Goal: Task Accomplishment & Management: Use online tool/utility

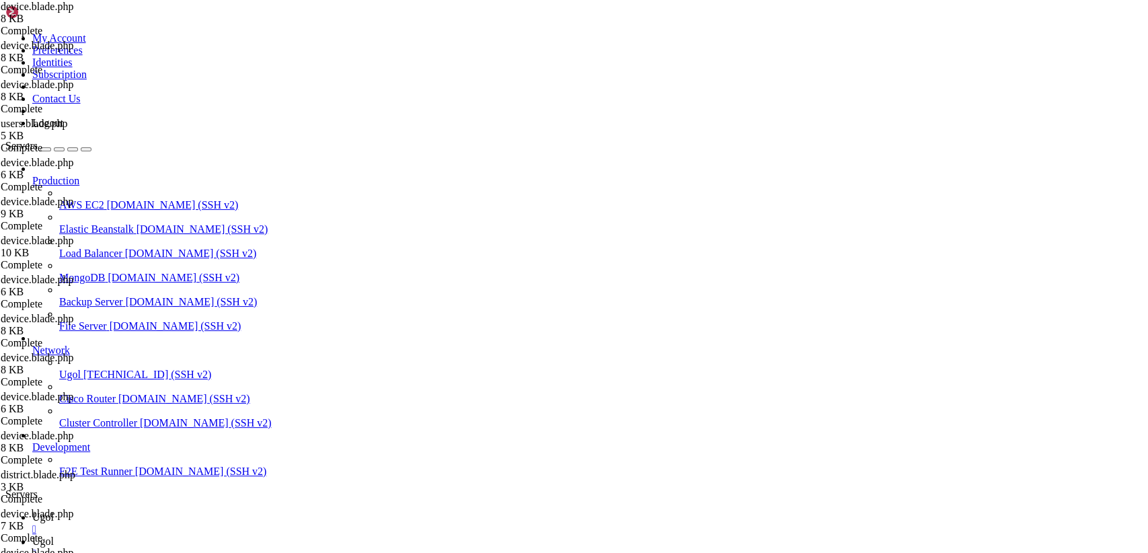
scroll to position [91, 0]
drag, startPoint x: 203, startPoint y: 70, endPoint x: 486, endPoint y: 588, distance: 590.1
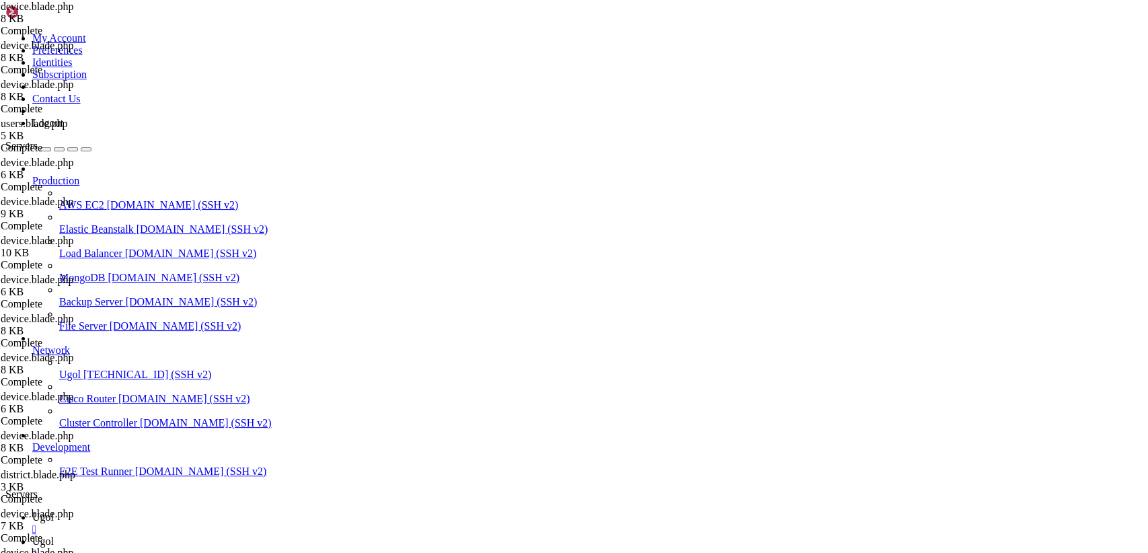
paste textarea
type textarea "@endsection"
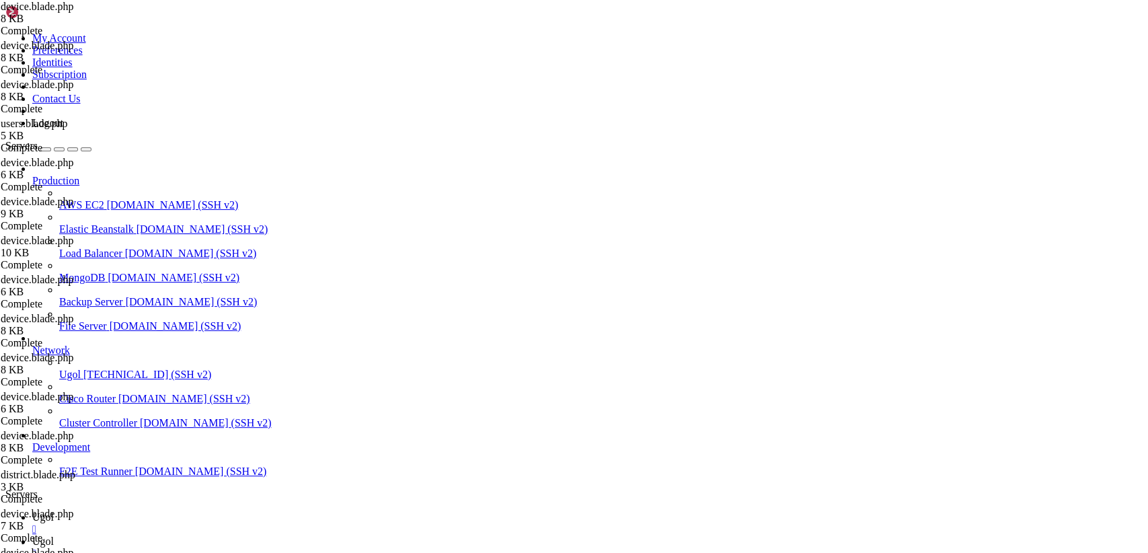
scroll to position [4, 0]
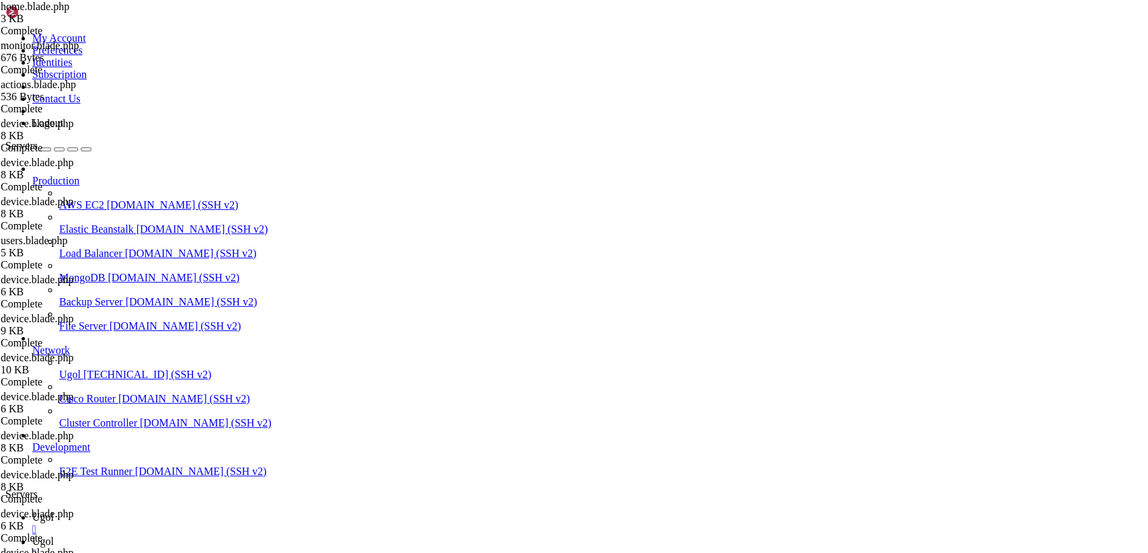
type input "/var/www/my-old-laravel-app/resources/views/partials"
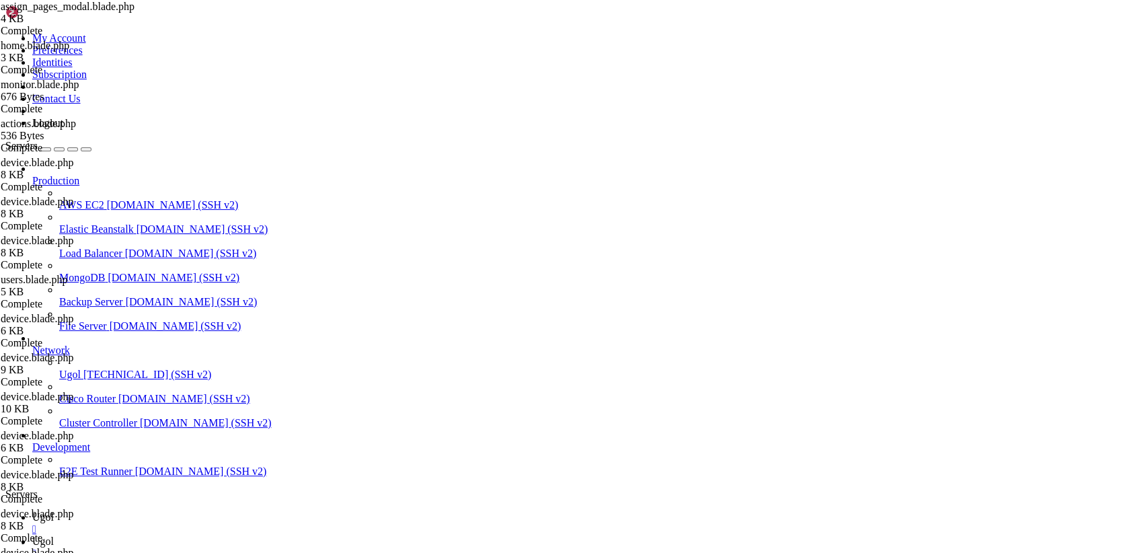
drag, startPoint x: 201, startPoint y: 65, endPoint x: 701, endPoint y: 588, distance: 723.7
type textarea "} </style>"
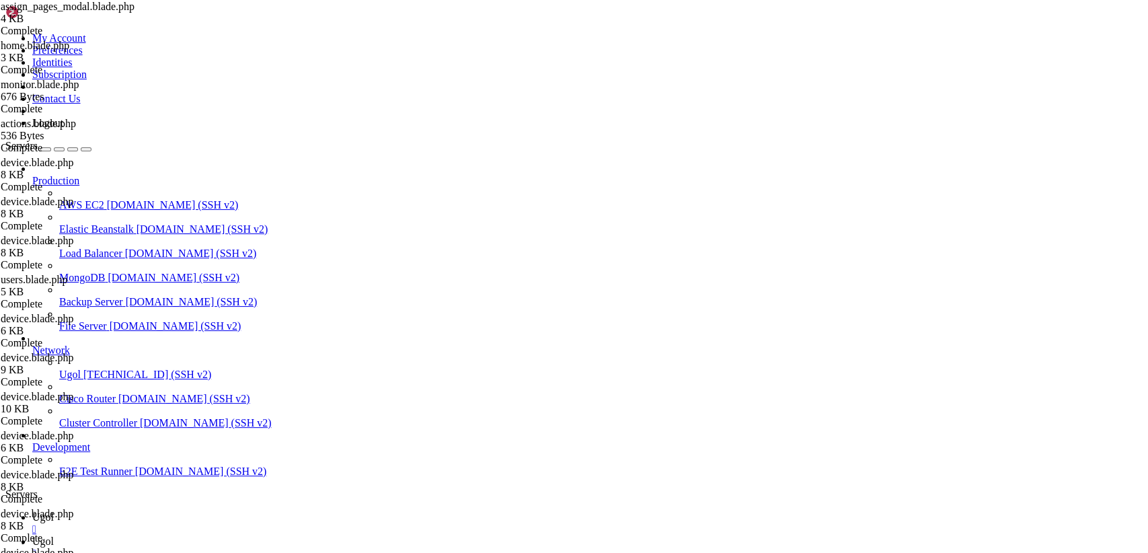
drag, startPoint x: 200, startPoint y: 69, endPoint x: 532, endPoint y: 588, distance: 615.6
paste textarea "</v-dialog"
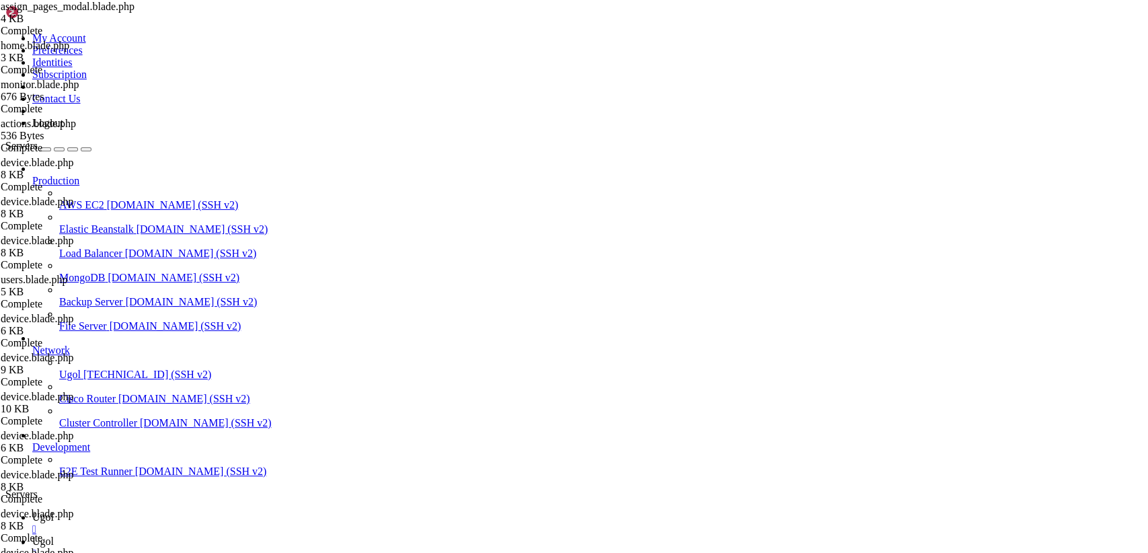
type textarea "</v-dialog>"
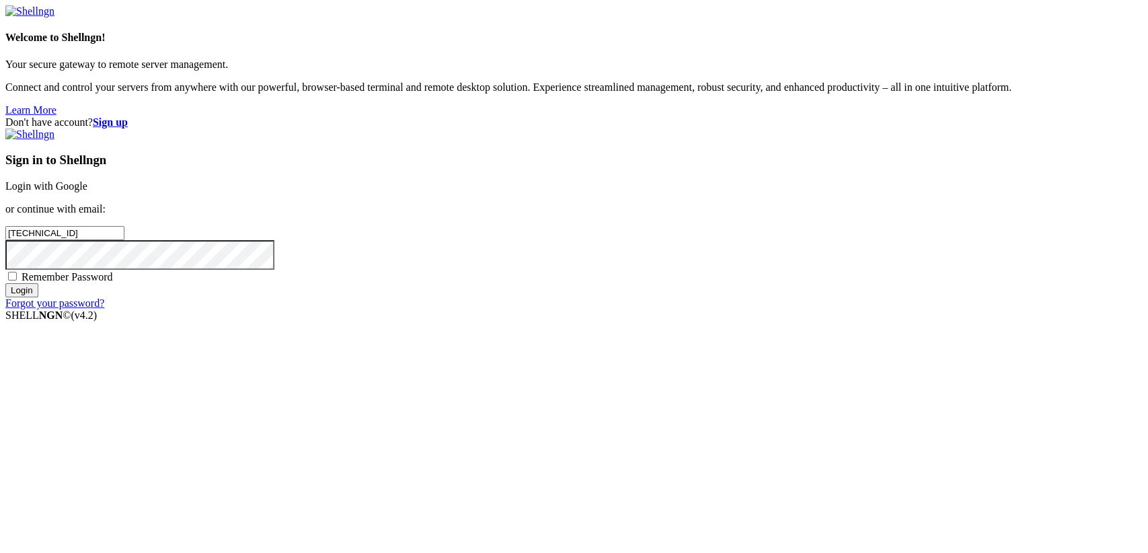
click at [87, 192] on link "Login with Google" at bounding box center [46, 185] width 82 height 11
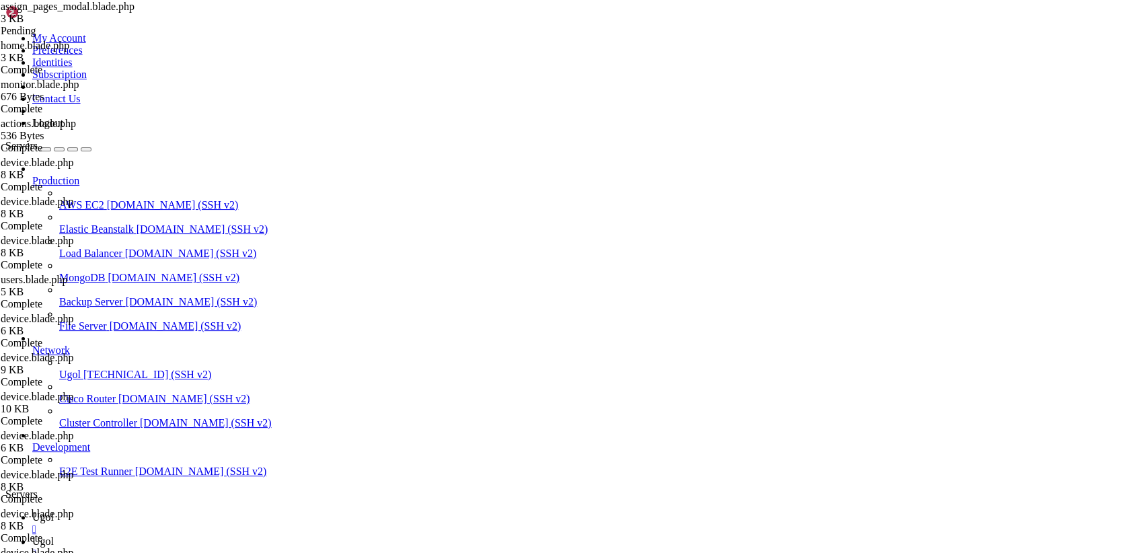
scroll to position [91, 0]
click at [32, 535] on icon at bounding box center [32, 540] width 0 height 11
drag, startPoint x: 202, startPoint y: 22, endPoint x: 139, endPoint y: 96, distance: 97.8
click at [202, 511] on link "Ugol " at bounding box center [587, 523] width 1111 height 24
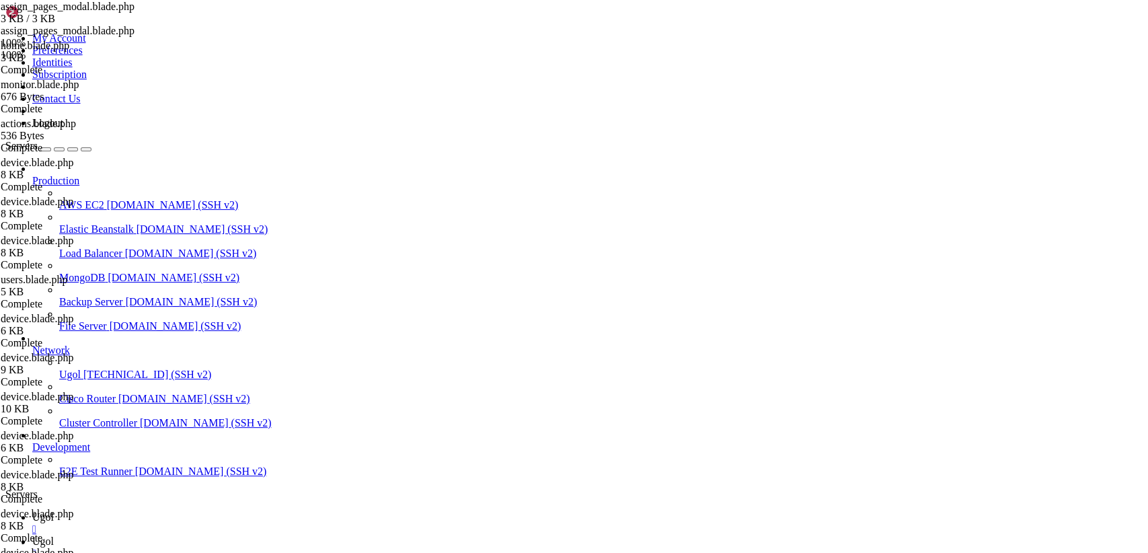
click at [32, 535] on icon at bounding box center [32, 540] width 0 height 11
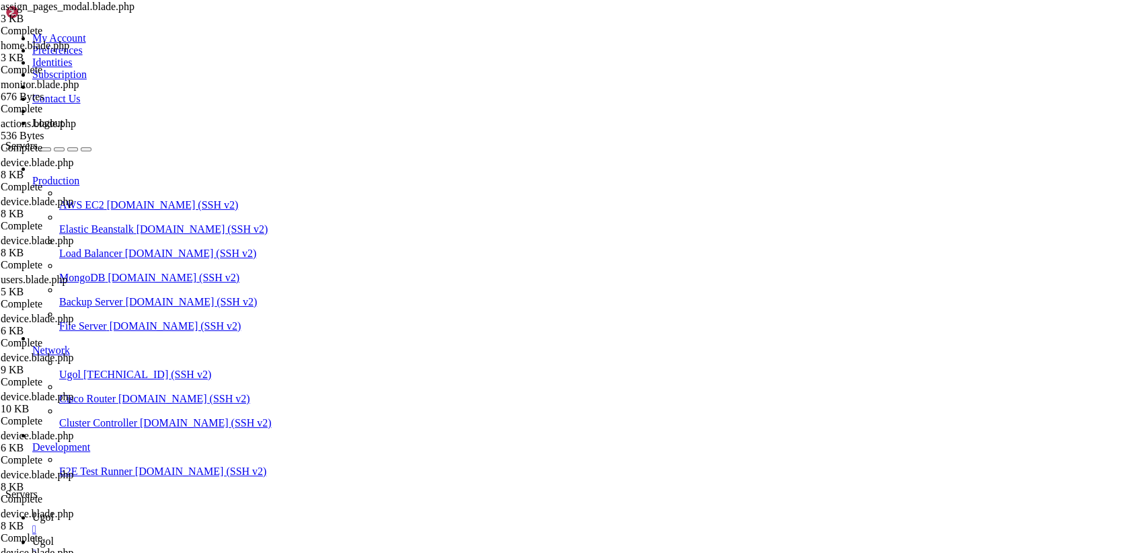
scroll to position [149, 0]
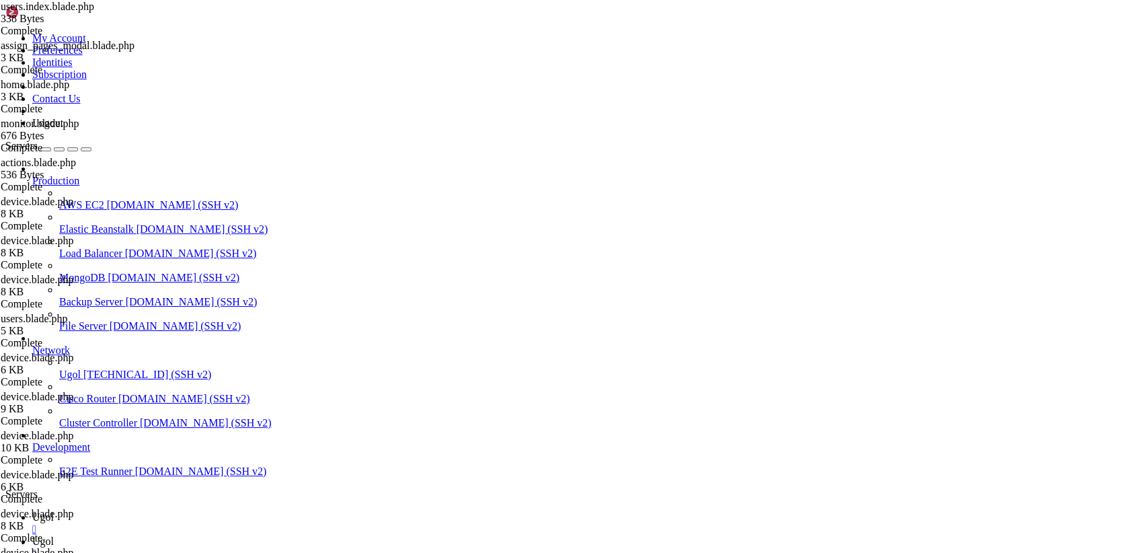
scroll to position [0, 0]
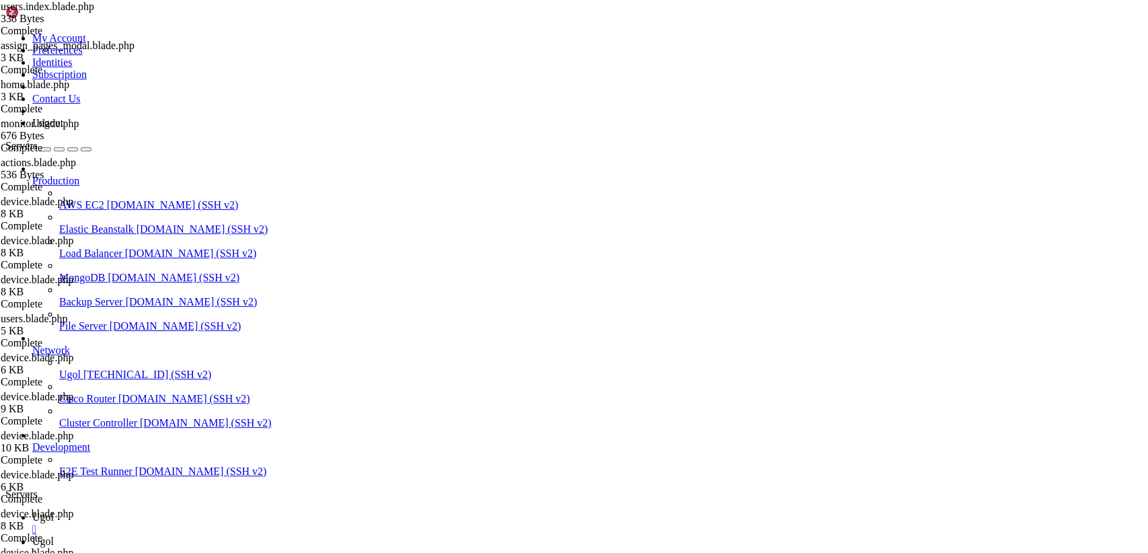
type input "/var/www/my-old-laravel-app/resources/views/partials"
drag, startPoint x: 202, startPoint y: 65, endPoint x: 534, endPoint y: 526, distance: 568.7
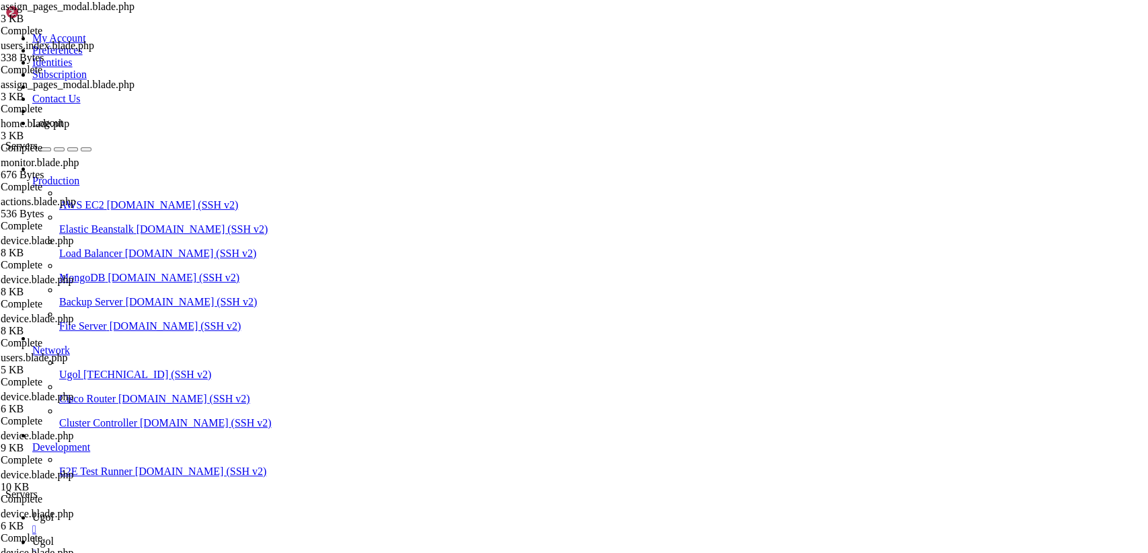
drag, startPoint x: 275, startPoint y: 531, endPoint x: 105, endPoint y: 1, distance: 557.4
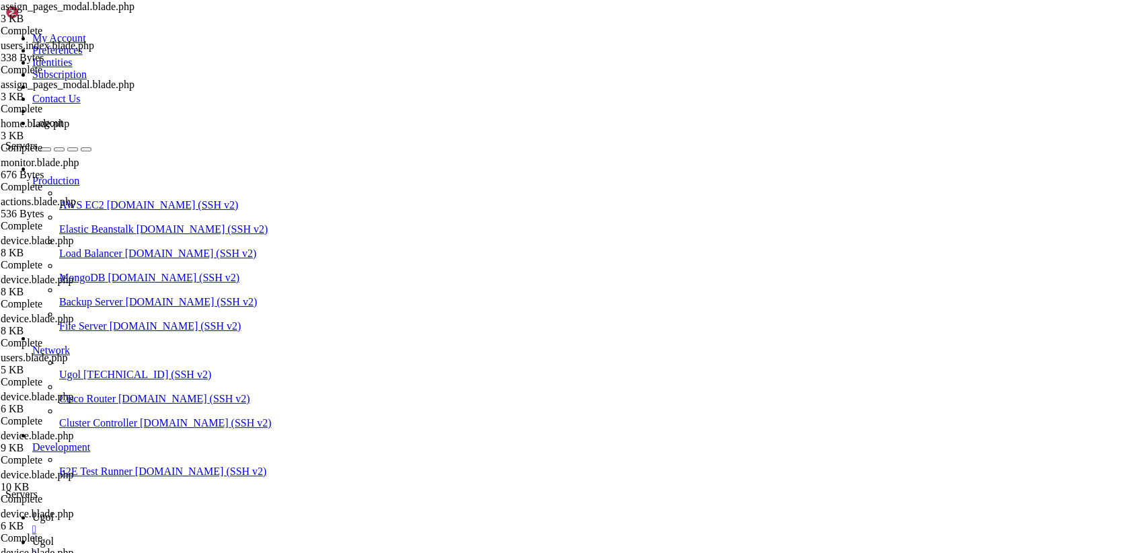
paste textarea "/style"
type textarea "</style>"
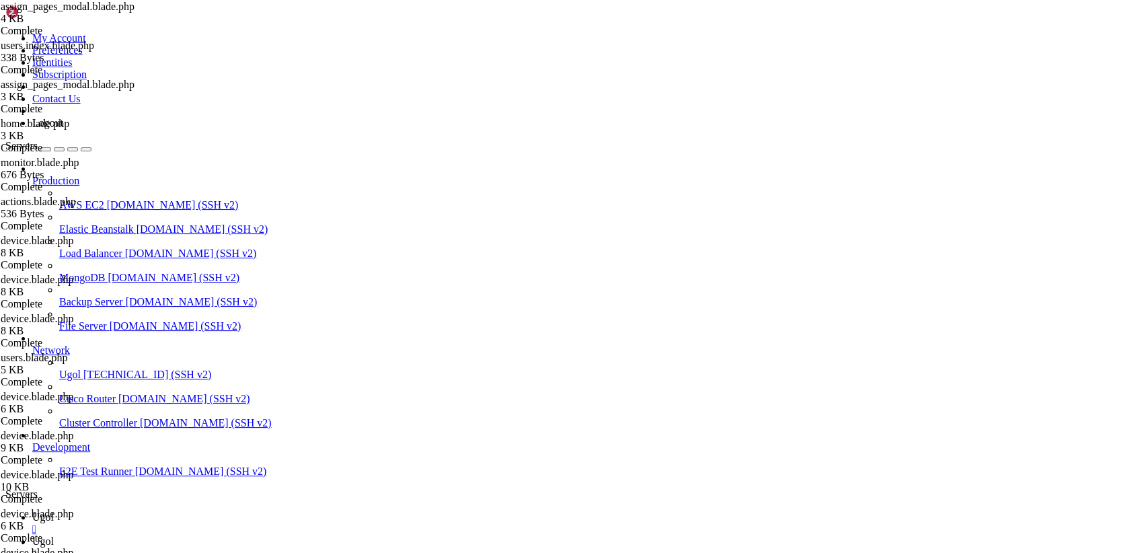
type input "/var/www/my-old-laravel-app/resources/views/layouts"
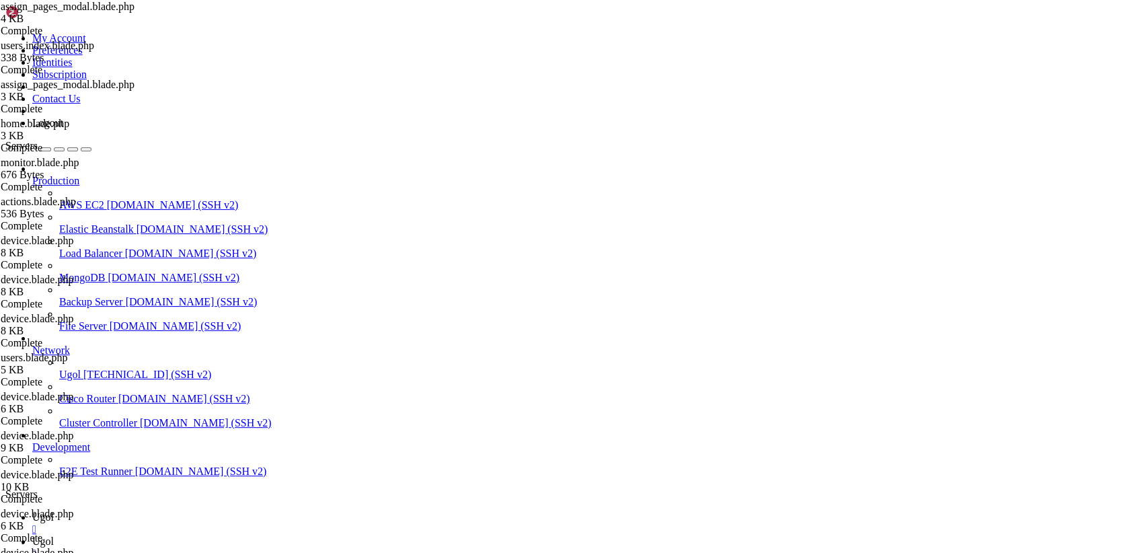
drag, startPoint x: 260, startPoint y: 93, endPoint x: 544, endPoint y: 588, distance: 571.1
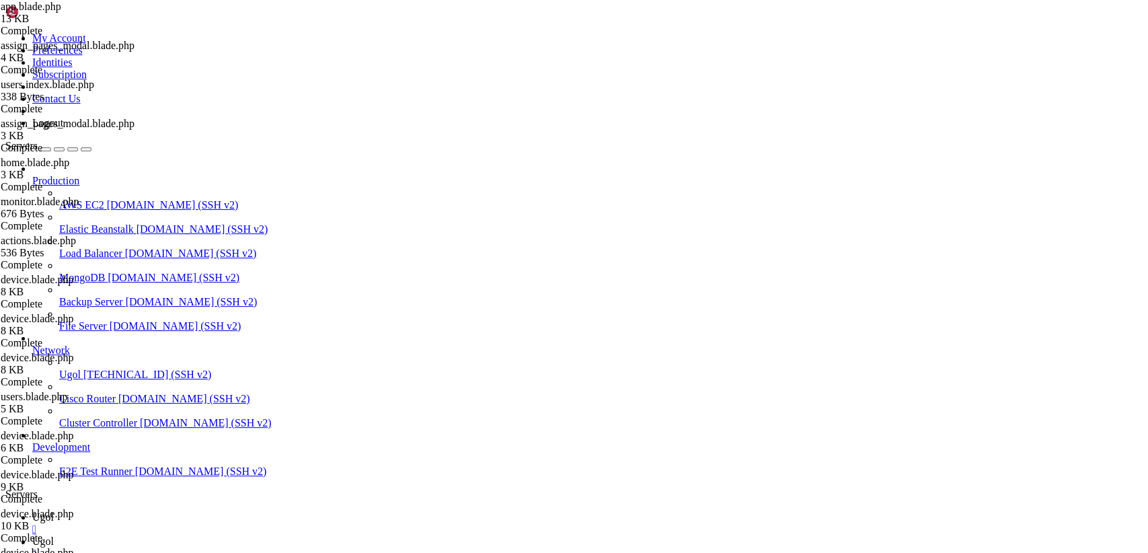
drag, startPoint x: 256, startPoint y: 530, endPoint x: 109, endPoint y: -57, distance: 605.3
paste textarea "/html"
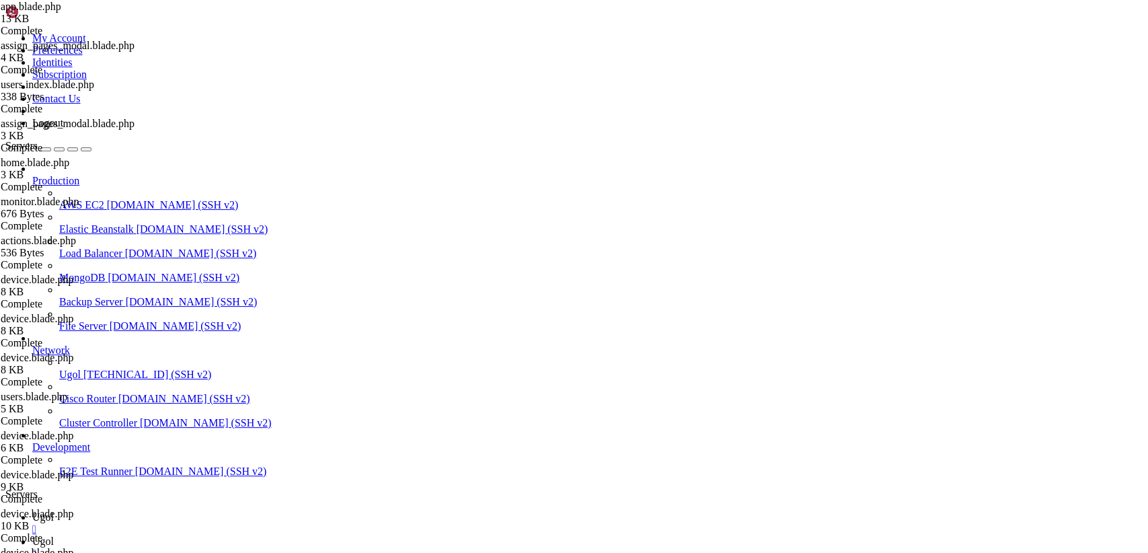
type textarea "</html>"
drag, startPoint x: 203, startPoint y: 67, endPoint x: 574, endPoint y: 588, distance: 639.7
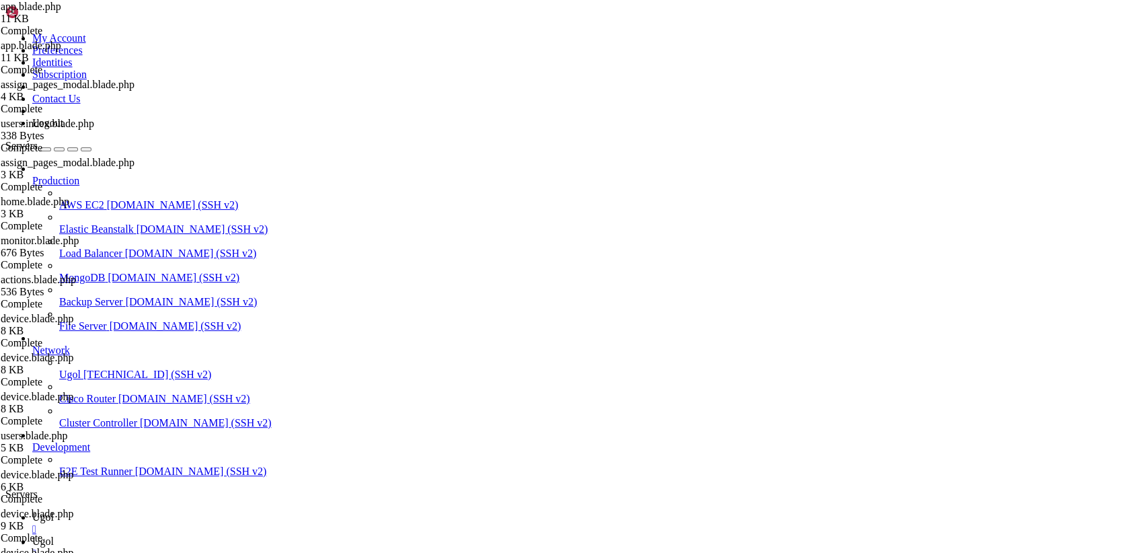
paste textarea
type textarea "</html>"
click at [202, 511] on link "Ugol " at bounding box center [587, 523] width 1111 height 24
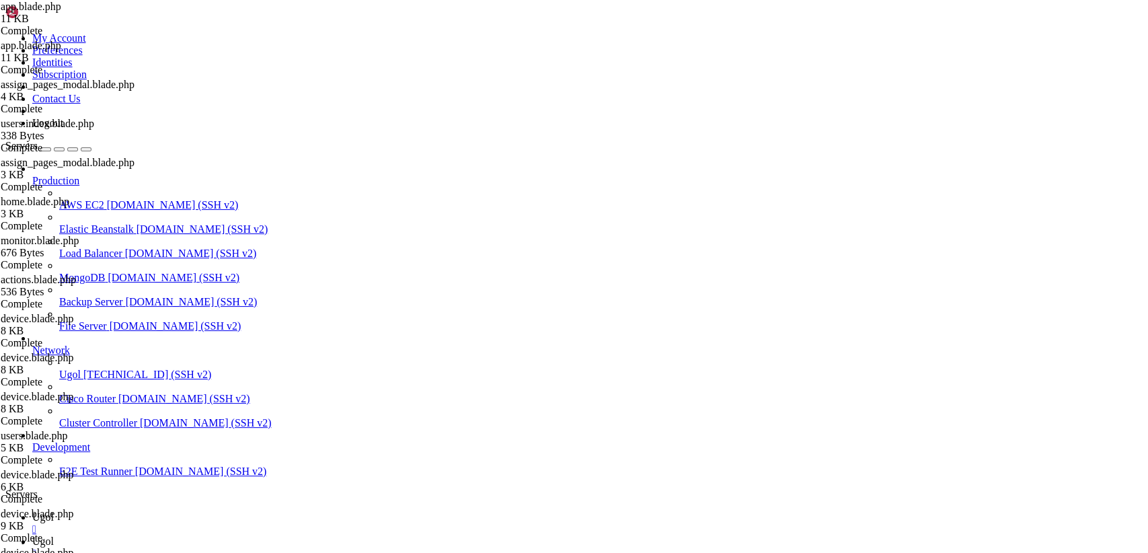
click at [54, 535] on span "Ugol" at bounding box center [43, 540] width 22 height 11
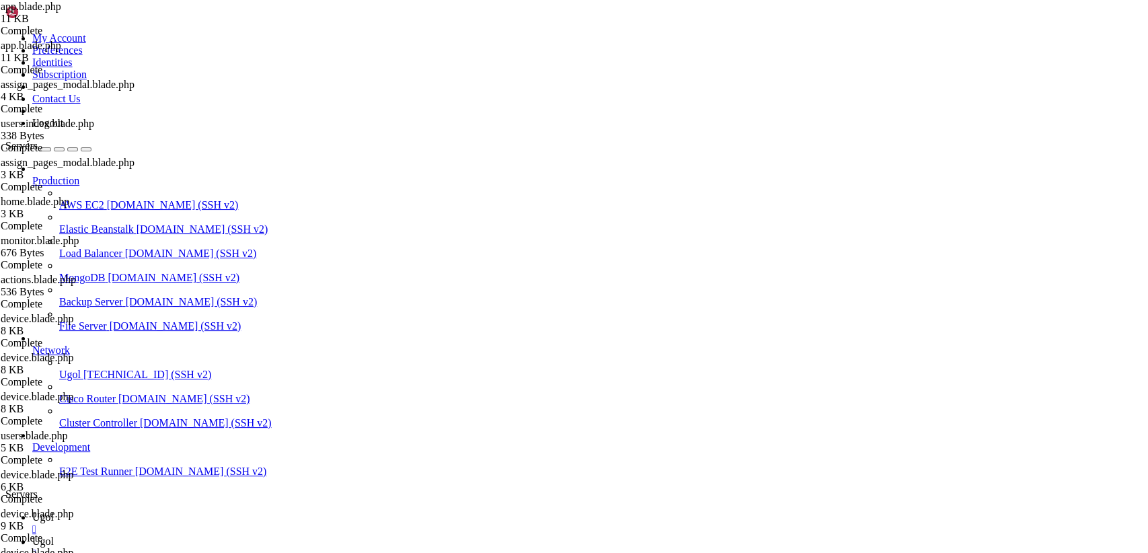
drag, startPoint x: 202, startPoint y: 66, endPoint x: 556, endPoint y: 588, distance: 630.7
type textarea "</html>"
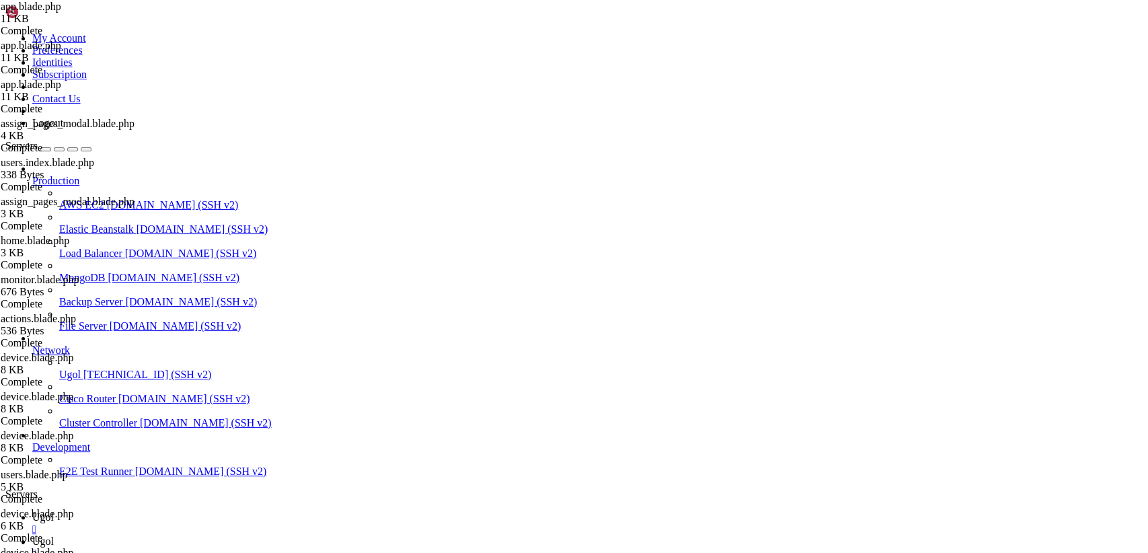
drag, startPoint x: 202, startPoint y: 65, endPoint x: 558, endPoint y: 588, distance: 632.5
type textarea "</html>"
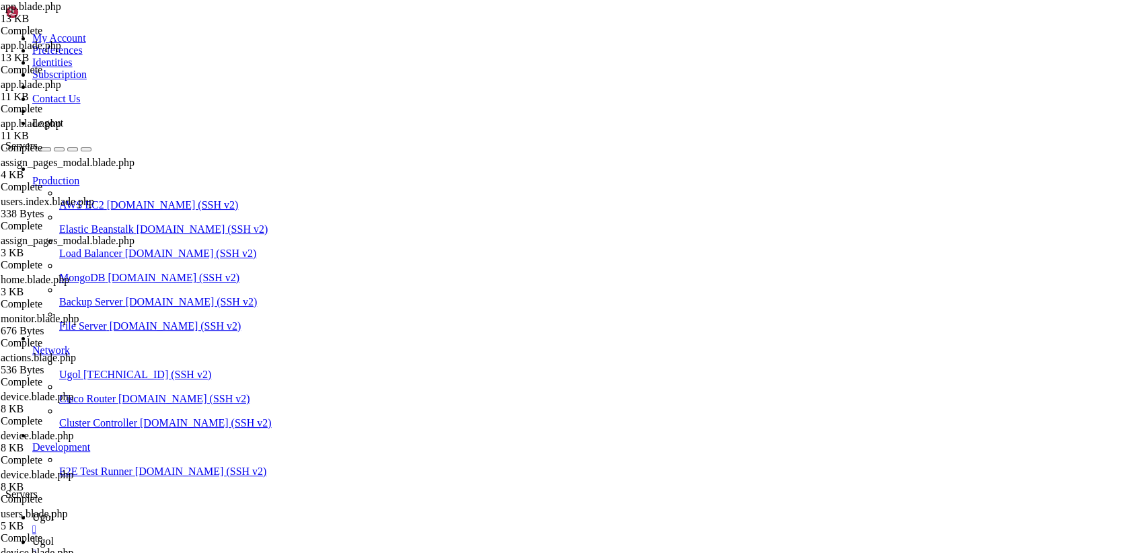
scroll to position [1134, 0]
drag, startPoint x: 200, startPoint y: 66, endPoint x: 641, endPoint y: 588, distance: 683.6
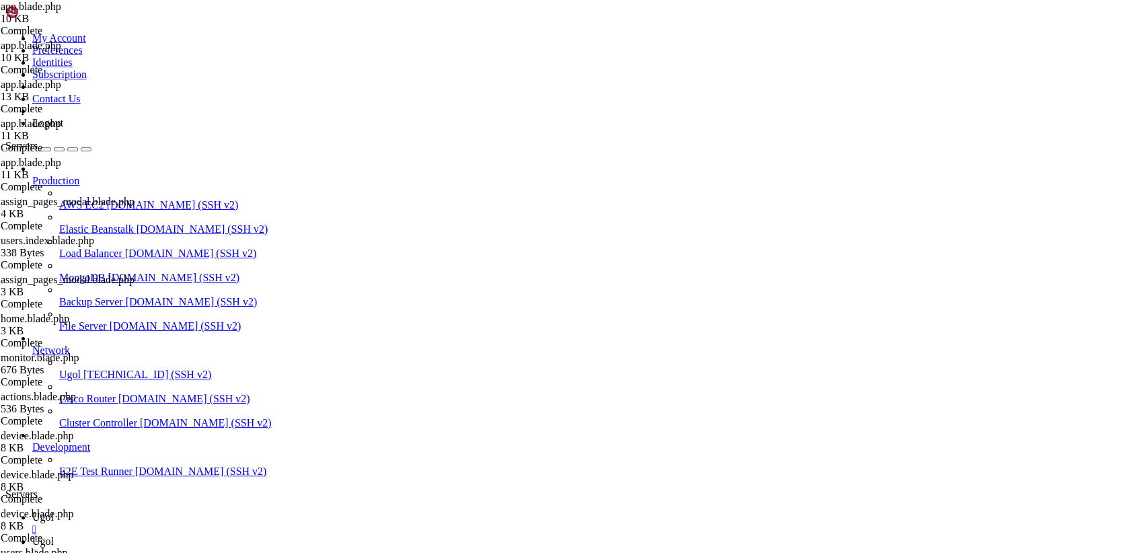
paste textarea
type textarea "</html>"
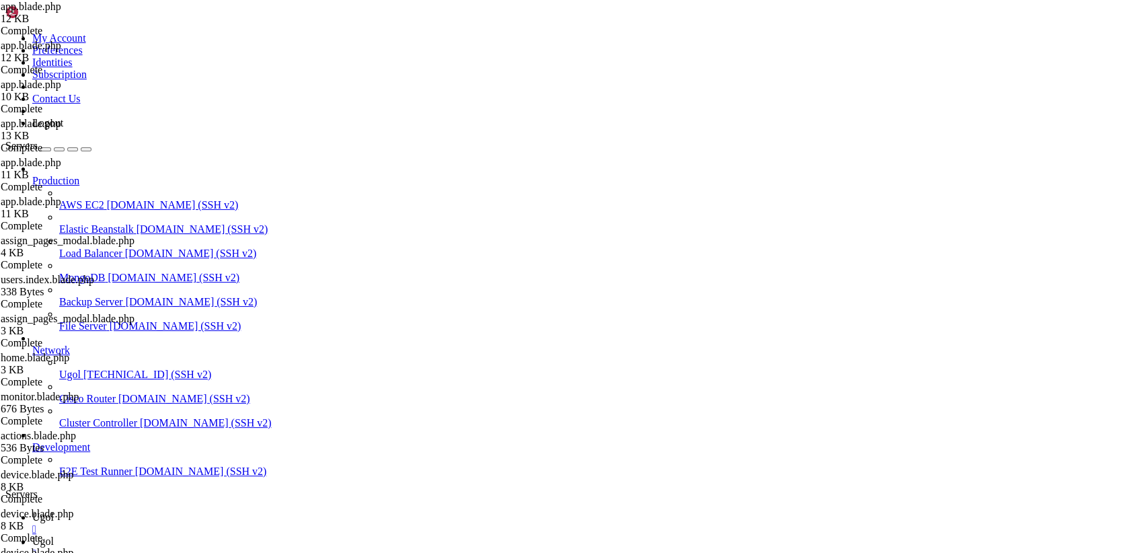
click at [192, 511] on link "Ugol " at bounding box center [587, 523] width 1111 height 24
click at [254, 535] on link "Ugol " at bounding box center [587, 547] width 1111 height 24
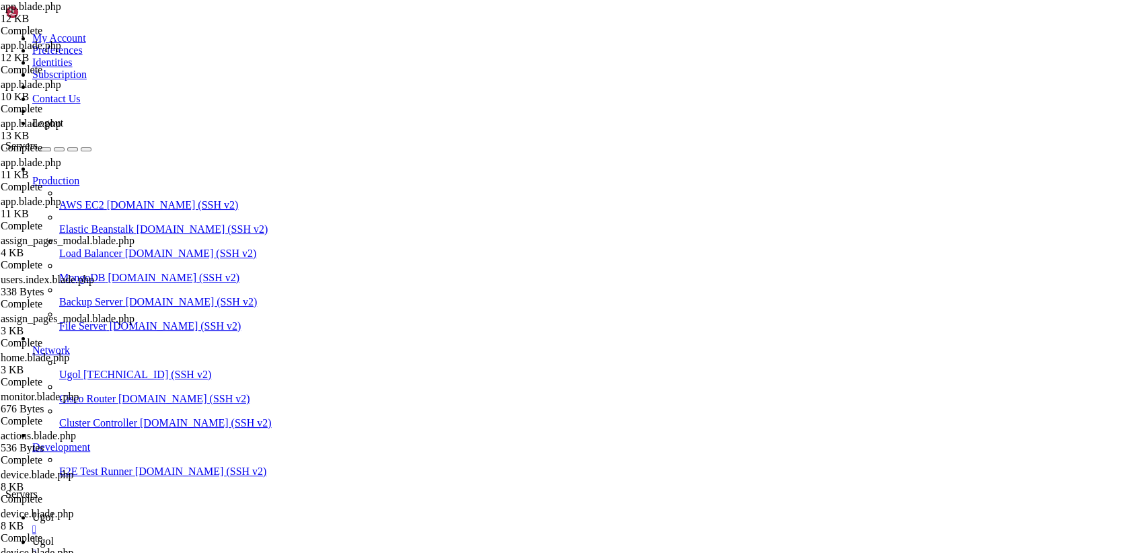
drag, startPoint x: 200, startPoint y: 64, endPoint x: 635, endPoint y: 588, distance: 680.8
paste textarea
type textarea "</html>"
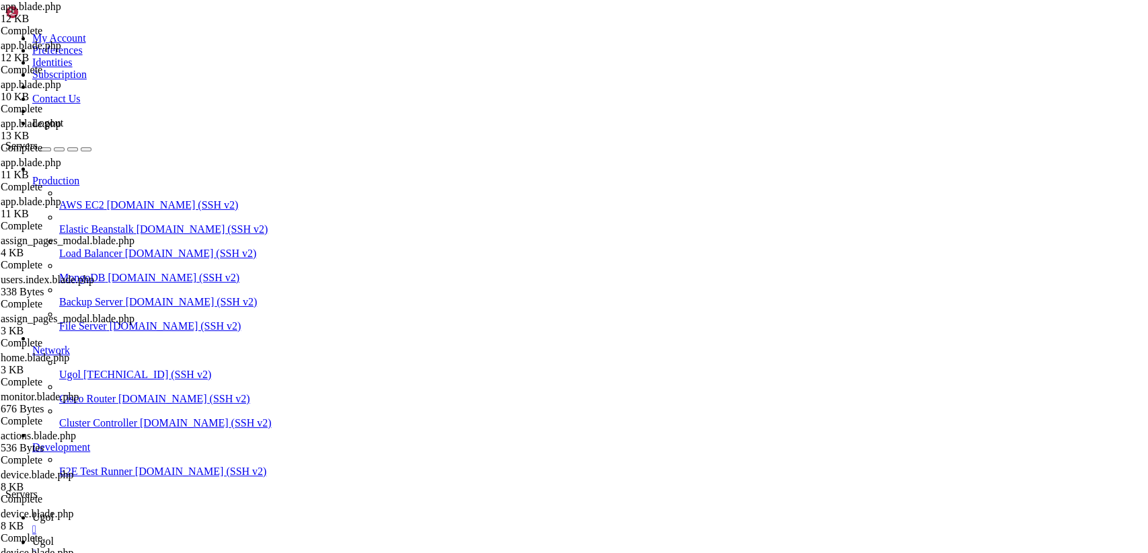
drag, startPoint x: 203, startPoint y: 65, endPoint x: 520, endPoint y: 588, distance: 611.8
type textarea "</html>"
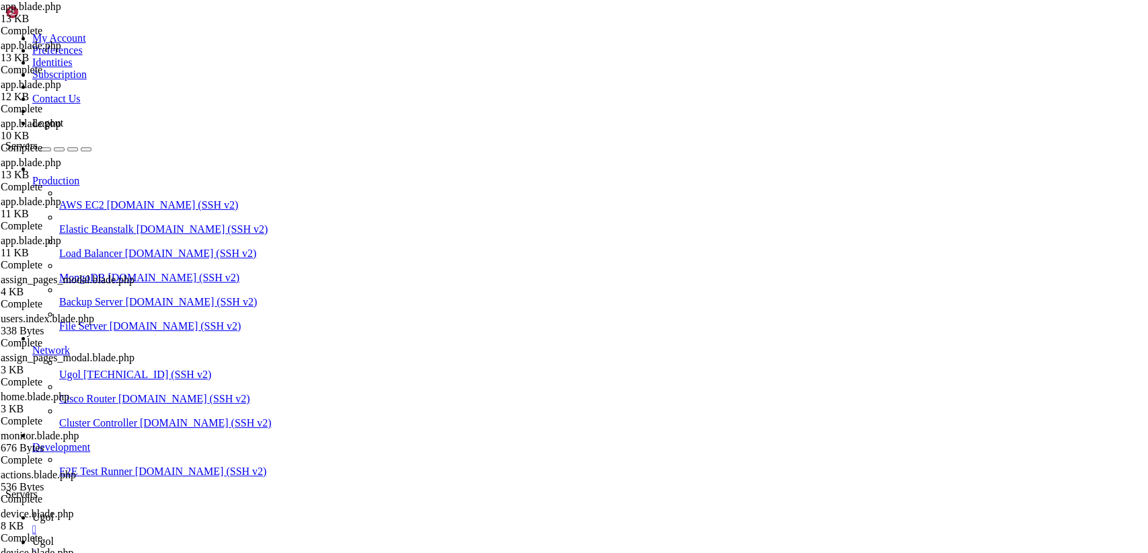
scroll to position [1134, 0]
drag, startPoint x: 201, startPoint y: 65, endPoint x: 516, endPoint y: 588, distance: 610.2
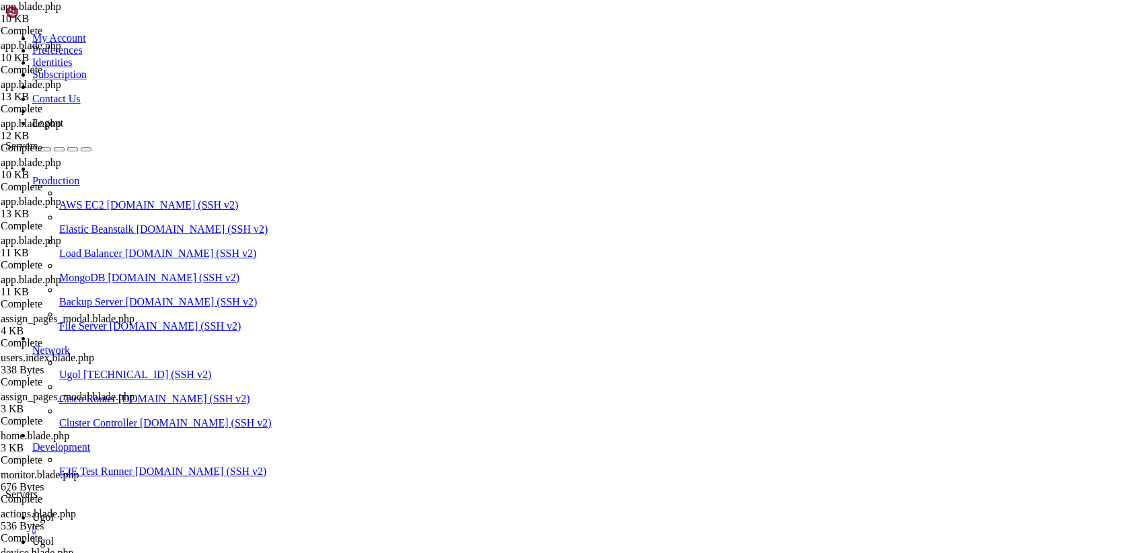
type textarea "</html>"
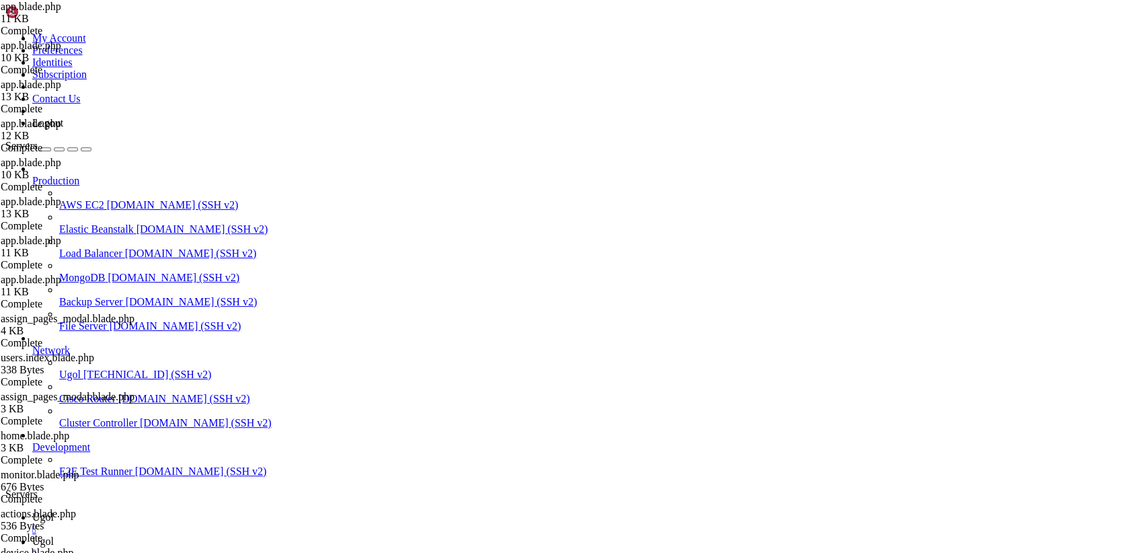
scroll to position [0, 0]
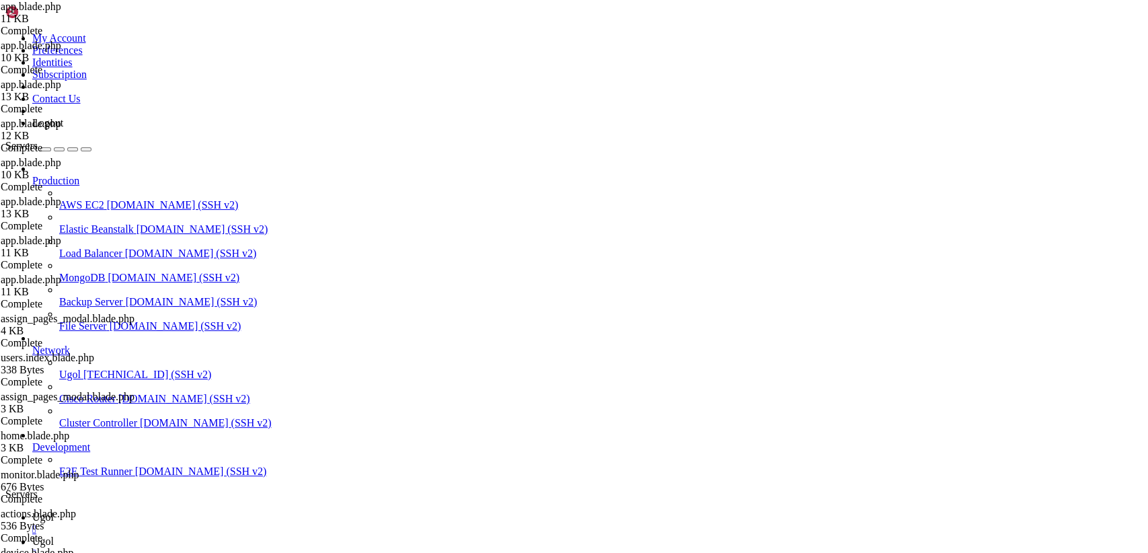
type input "/var/www/my-old-laravel-app"
drag, startPoint x: 329, startPoint y: 98, endPoint x: 199, endPoint y: 60, distance: 135.2
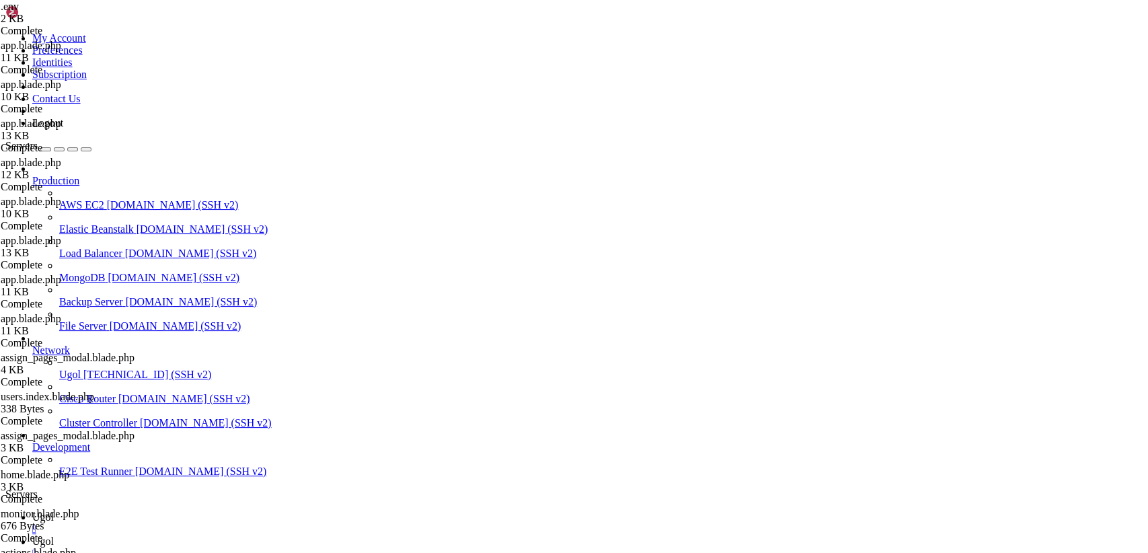
type textarea "APP_NAME=brainsoft APP_ENV=local"
click at [196, 511] on link "Ugol " at bounding box center [587, 523] width 1111 height 24
